Goal: Task Accomplishment & Management: Use online tool/utility

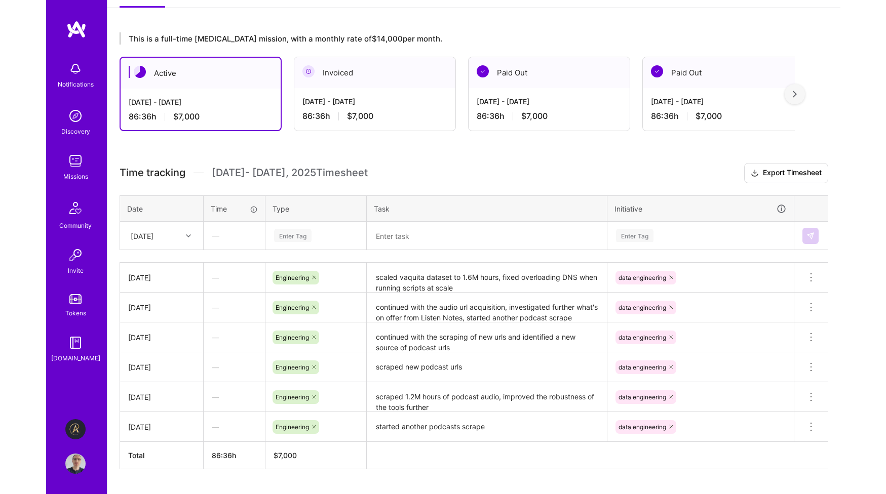
scroll to position [176, 0]
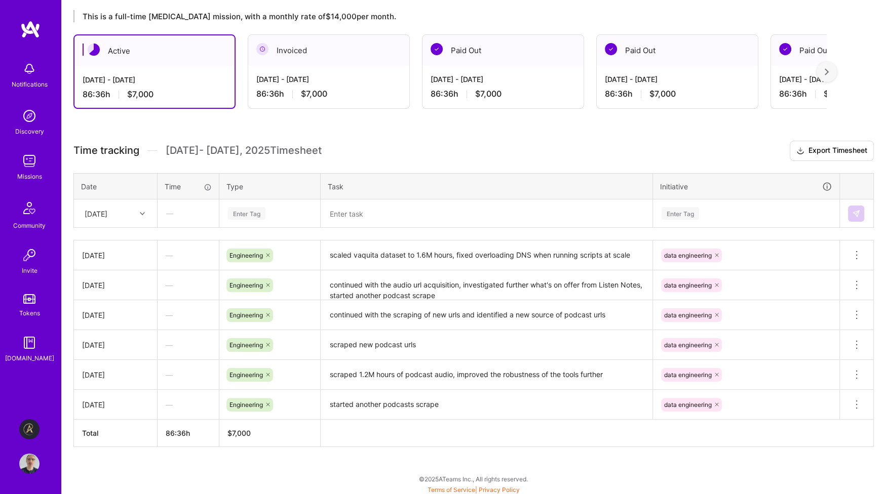
click at [267, 207] on div "Enter Tag" at bounding box center [270, 213] width 86 height 13
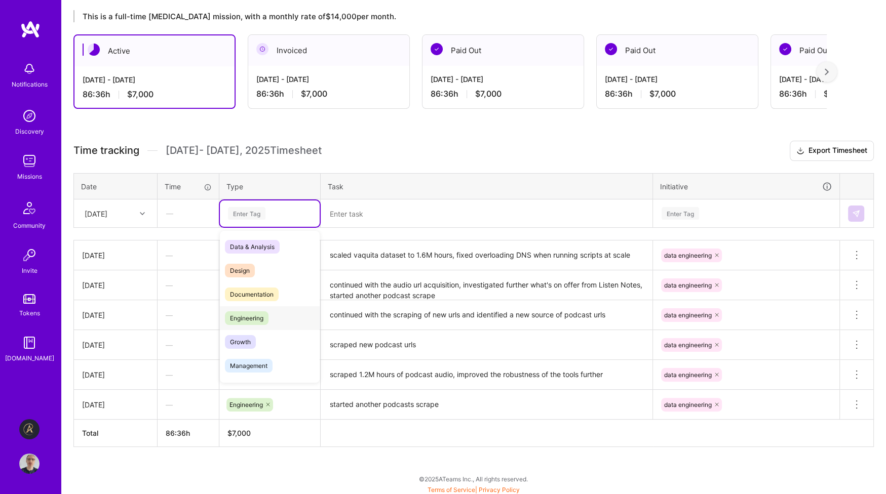
click at [265, 320] on span "Engineering" at bounding box center [247, 319] width 44 height 14
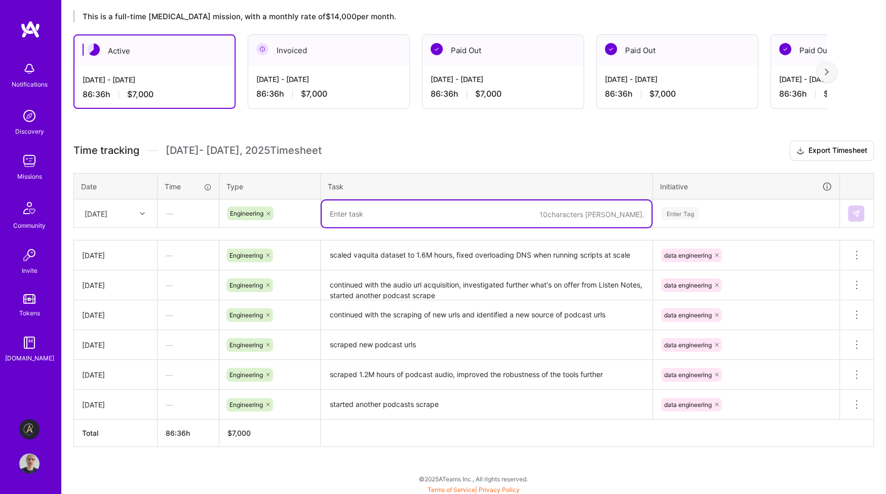
drag, startPoint x: 341, startPoint y: 212, endPoint x: 445, endPoint y: 202, distance: 104.3
click at [342, 212] on textarea at bounding box center [487, 214] width 330 height 27
type textarea "further strengthening of audio acquisition code"
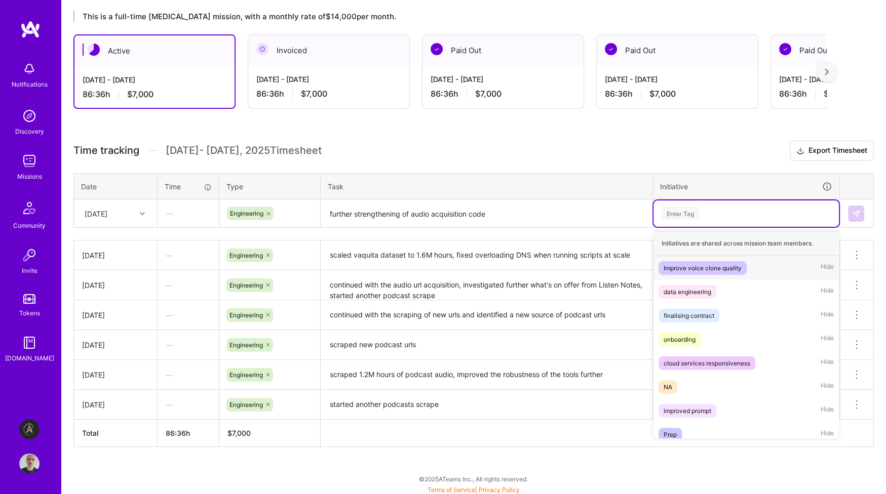
click at [694, 210] on div "Enter Tag" at bounding box center [680, 214] width 37 height 16
click at [688, 288] on div "data engineering" at bounding box center [688, 292] width 48 height 11
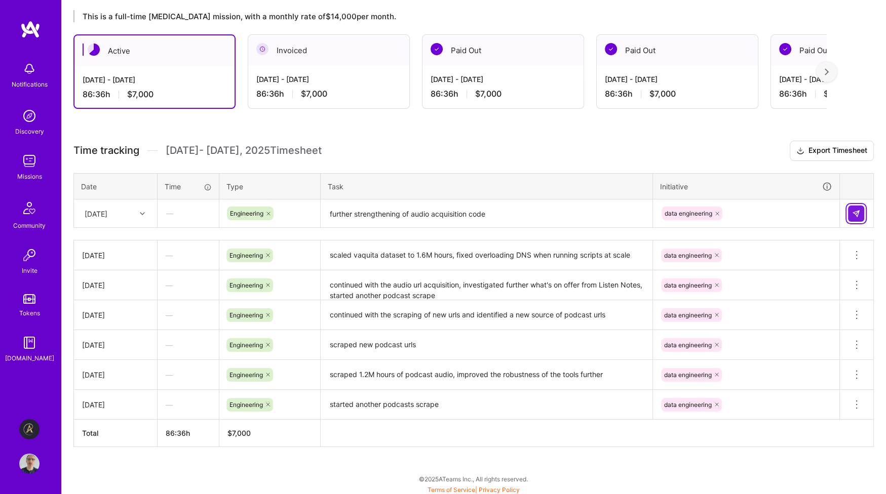
click at [794, 210] on button at bounding box center [856, 214] width 16 height 16
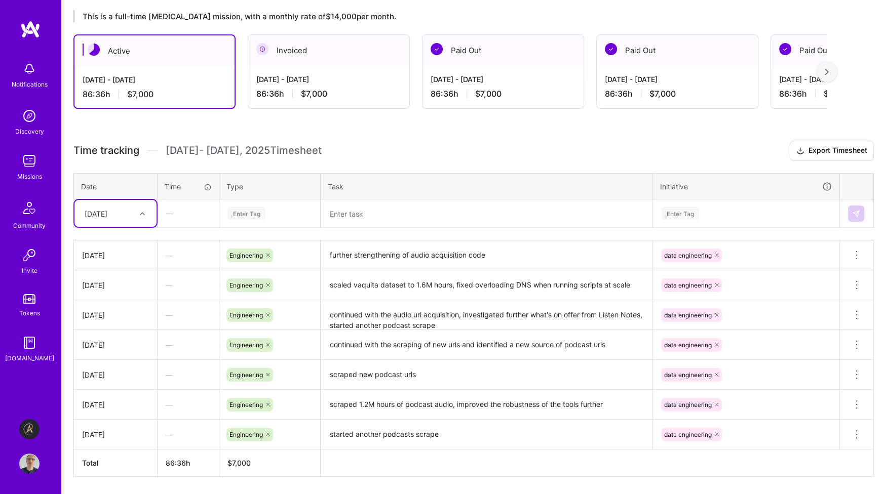
click at [30, 168] on img at bounding box center [29, 161] width 20 height 20
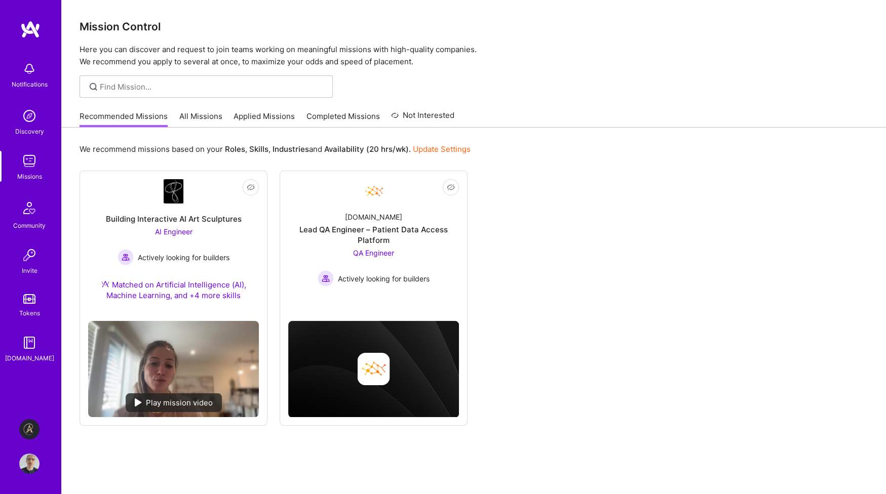
click at [203, 117] on link "All Missions" at bounding box center [200, 119] width 43 height 17
